Goal: Find contact information: Find contact information

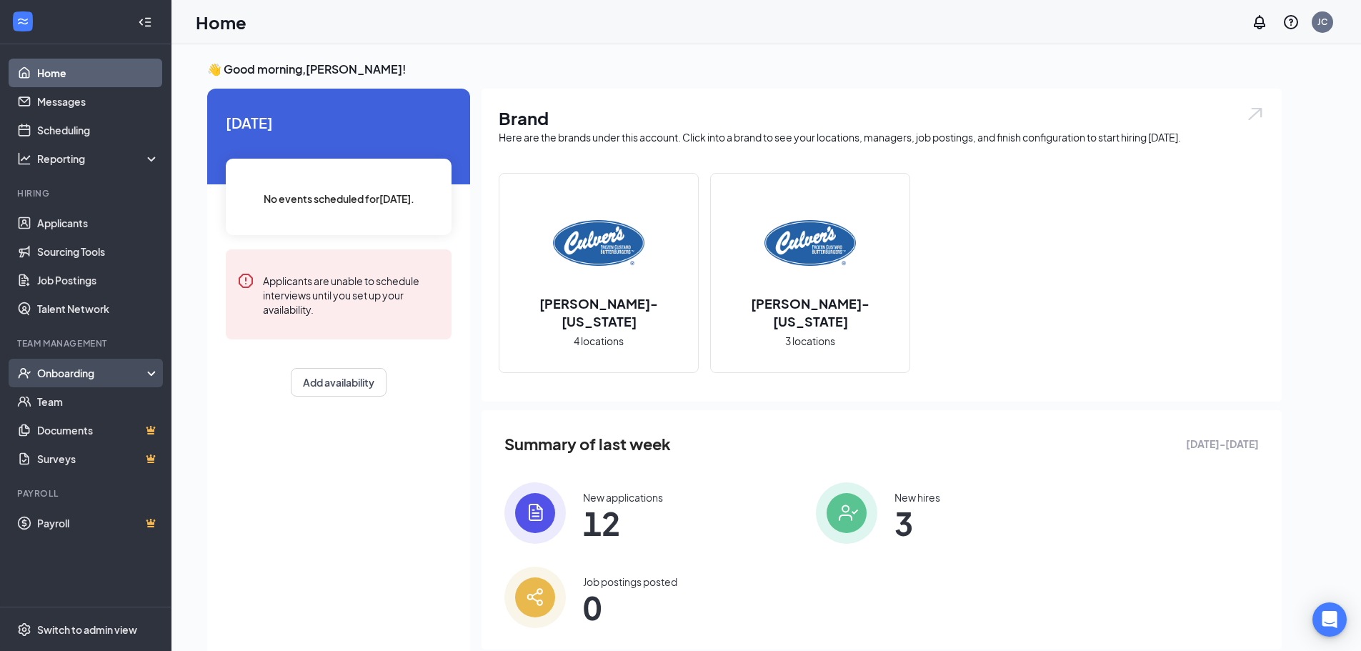
click at [62, 381] on div "Onboarding" at bounding box center [85, 373] width 171 height 29
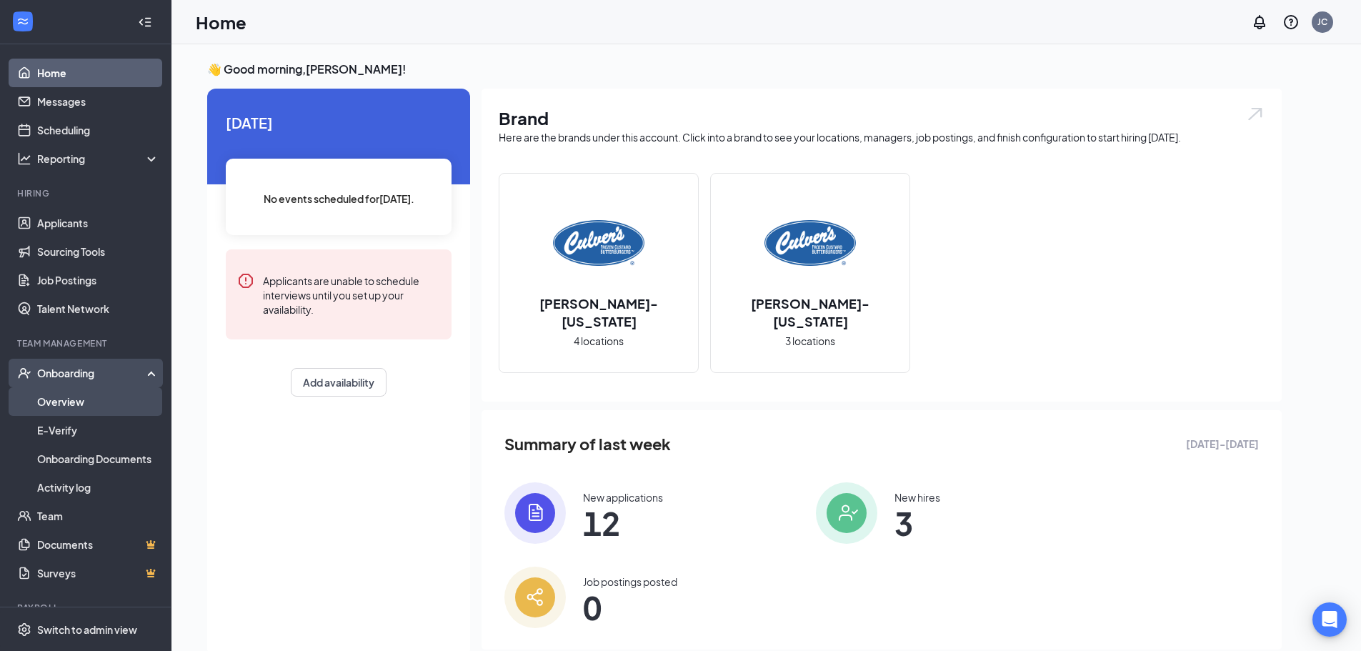
click at [53, 399] on link "Overview" at bounding box center [98, 401] width 122 height 29
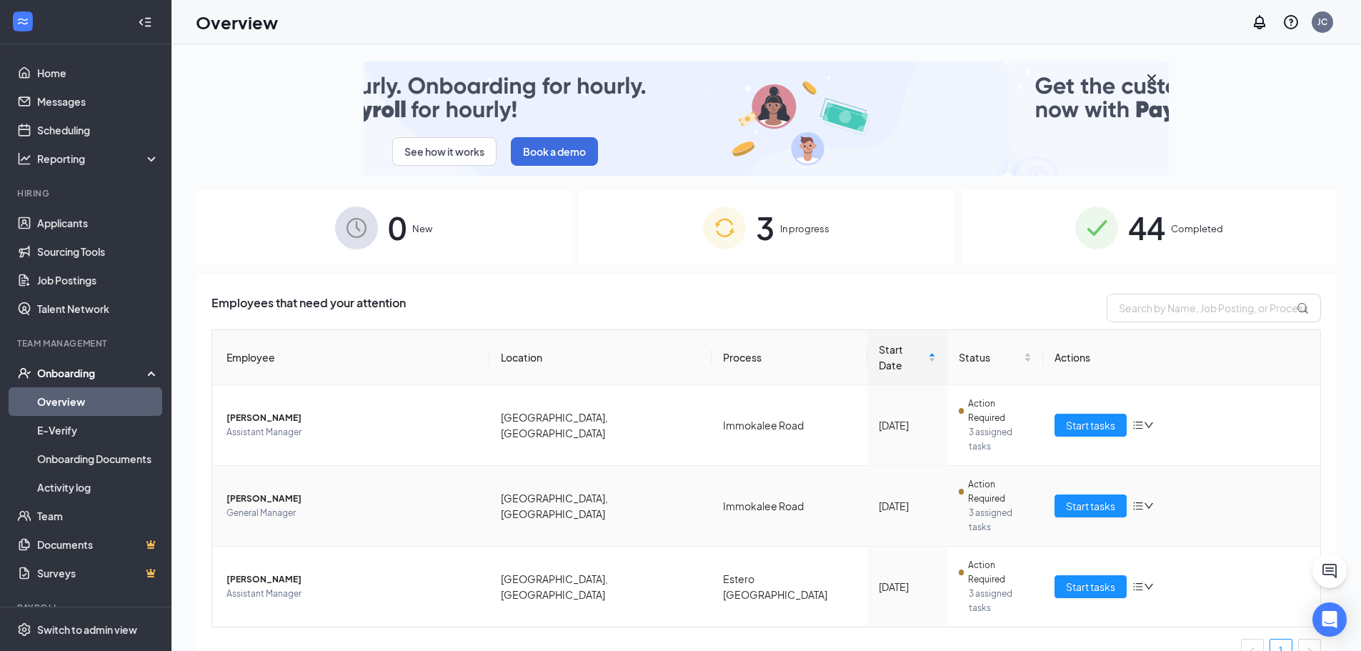
click at [287, 492] on span "[PERSON_NAME]" at bounding box center [353, 499] width 252 height 14
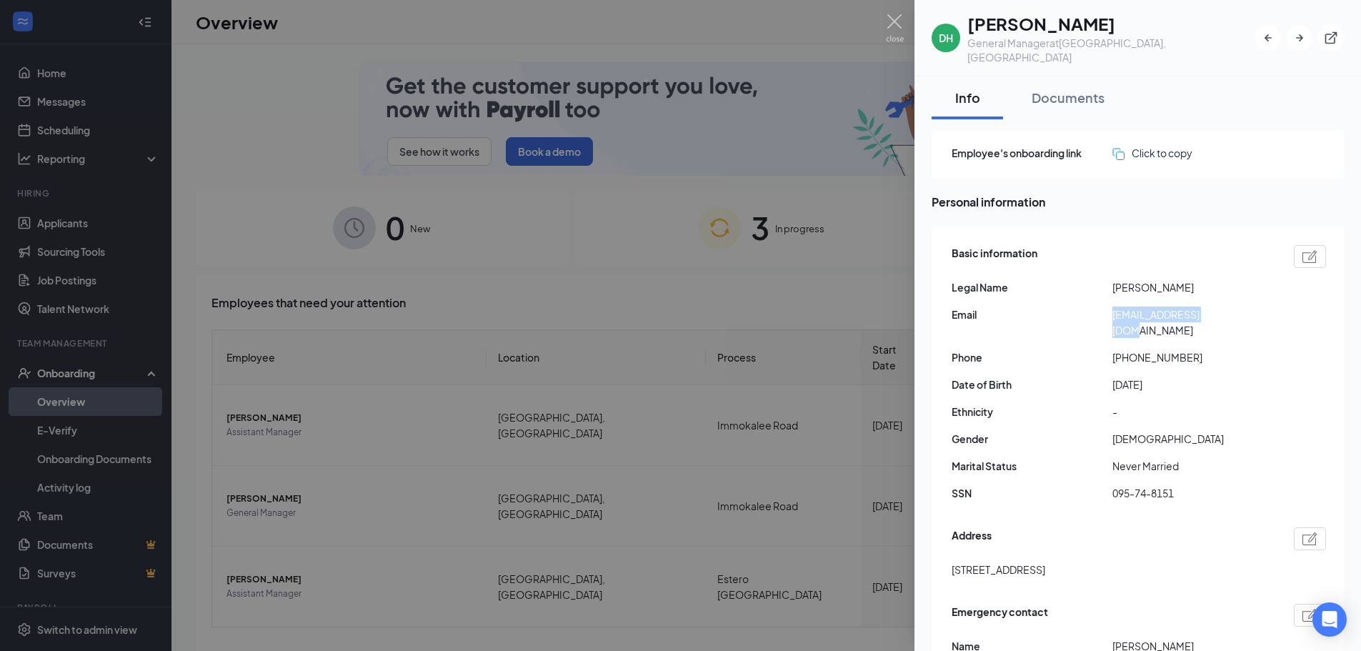
drag, startPoint x: 1227, startPoint y: 302, endPoint x: 1130, endPoint y: 297, distance: 97.3
click at [1112, 307] on div "Email [EMAIL_ADDRESS][DOMAIN_NAME]" at bounding box center [1139, 322] width 374 height 31
copy div "[EMAIL_ADDRESS][DOMAIN_NAME]"
